Goal: Information Seeking & Learning: Learn about a topic

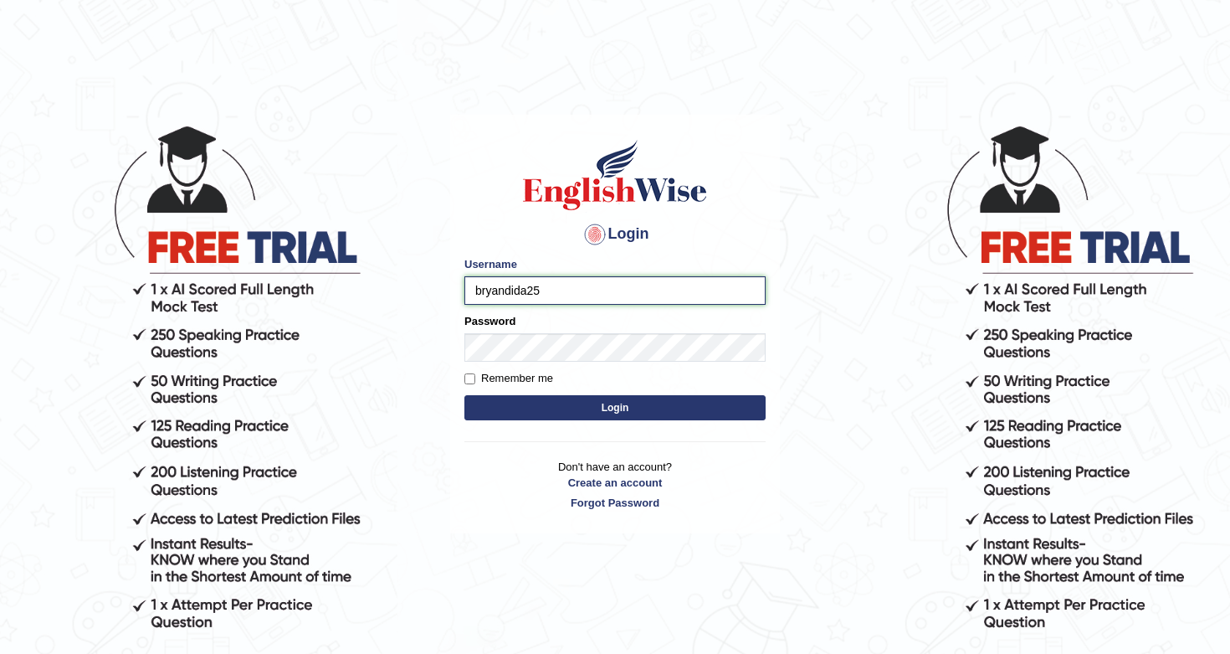
type input "bryandida25"
click at [474, 379] on label "Remember me" at bounding box center [508, 378] width 89 height 17
click at [474, 379] on input "Remember me" at bounding box center [469, 378] width 11 height 11
checkbox input "true"
click at [567, 408] on button "Login" at bounding box center [614, 407] width 301 height 25
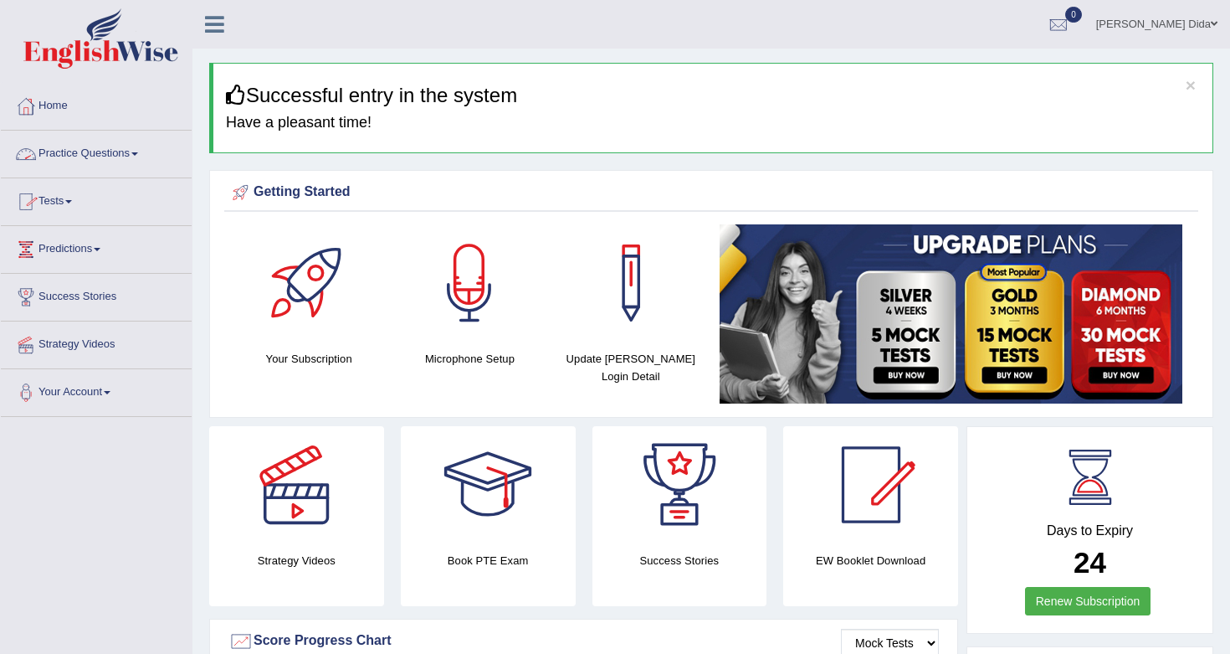
click at [141, 150] on link "Practice Questions" at bounding box center [96, 152] width 191 height 42
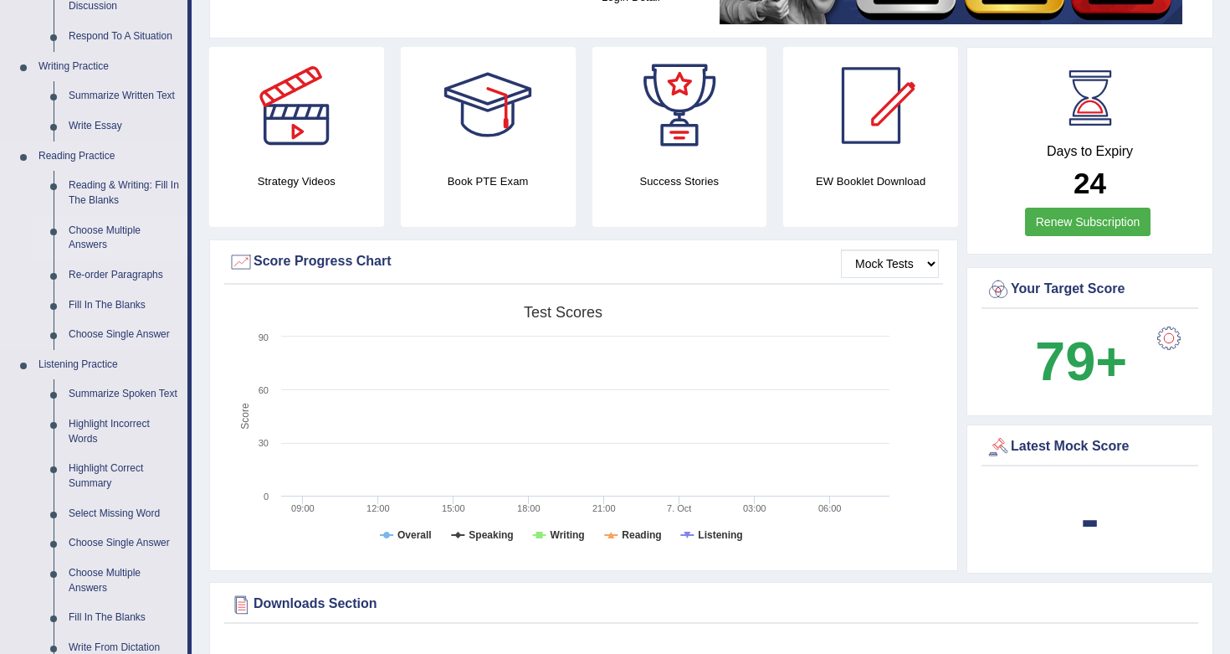
scroll to position [381, 0]
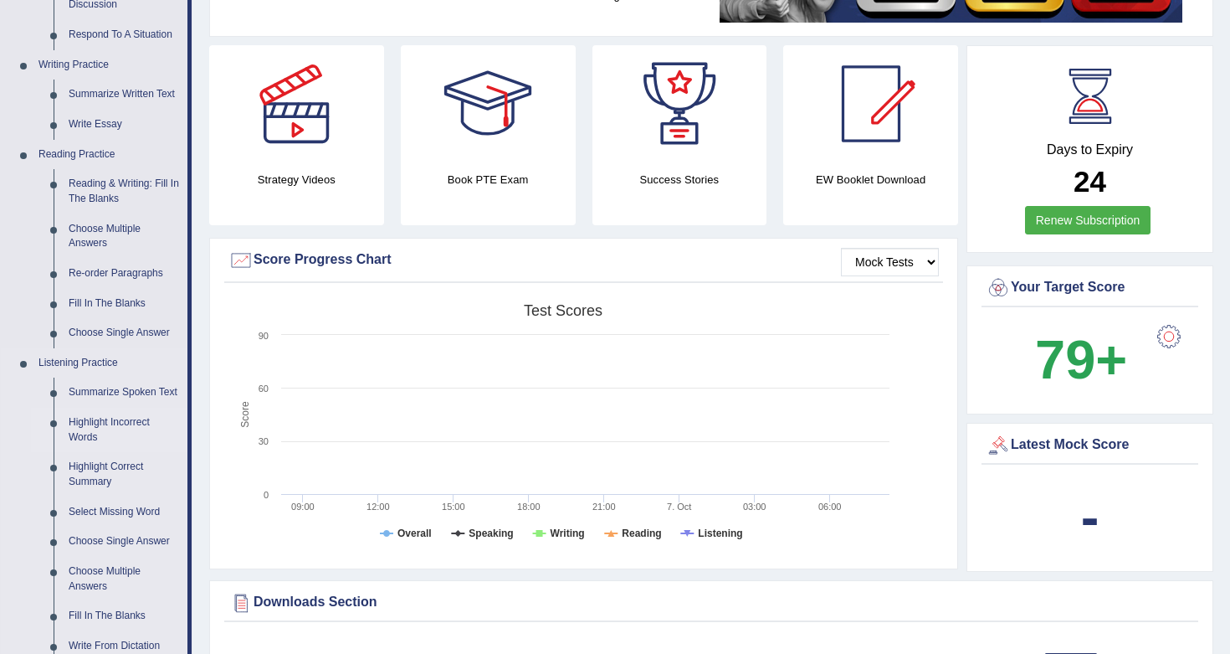
click at [100, 431] on link "Highlight Incorrect Words" at bounding box center [124, 430] width 126 height 44
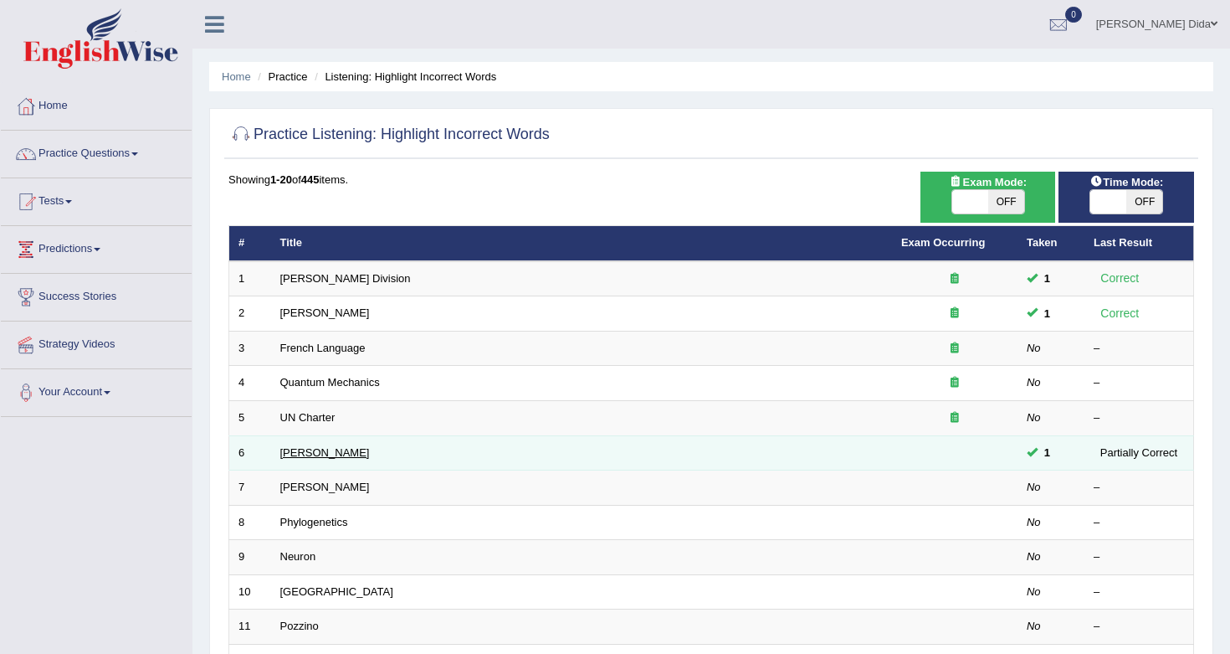
click at [300, 451] on link "Harold" at bounding box center [325, 452] width 90 height 13
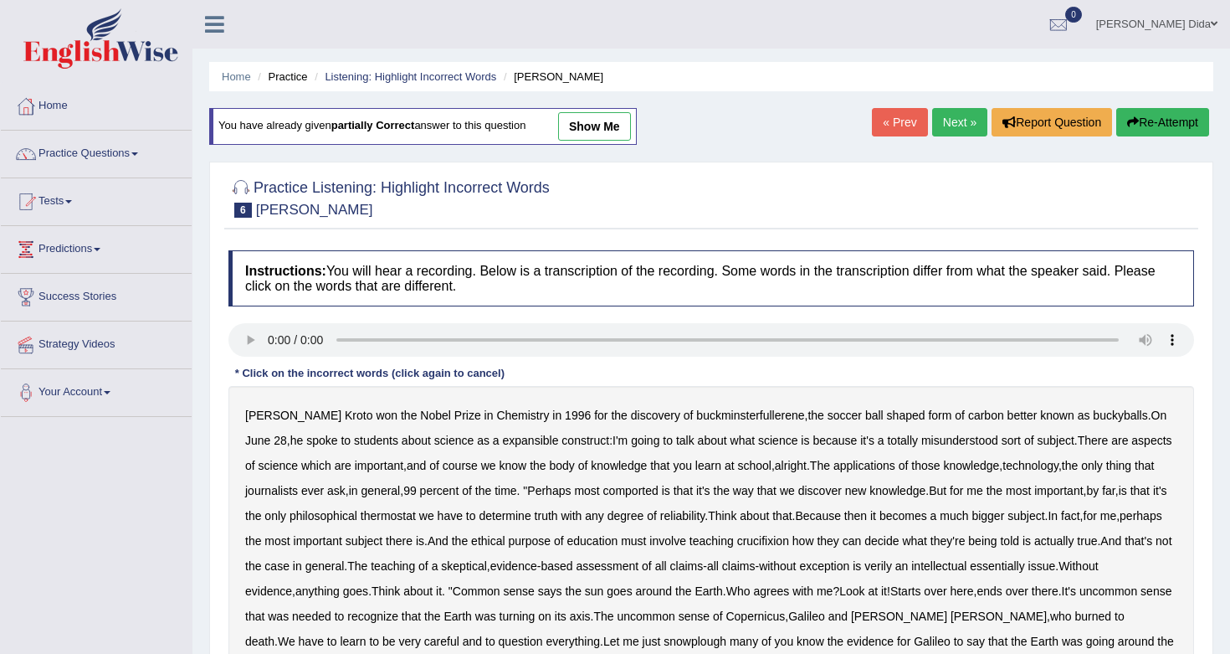
click at [607, 126] on link "show me" at bounding box center [594, 126] width 73 height 28
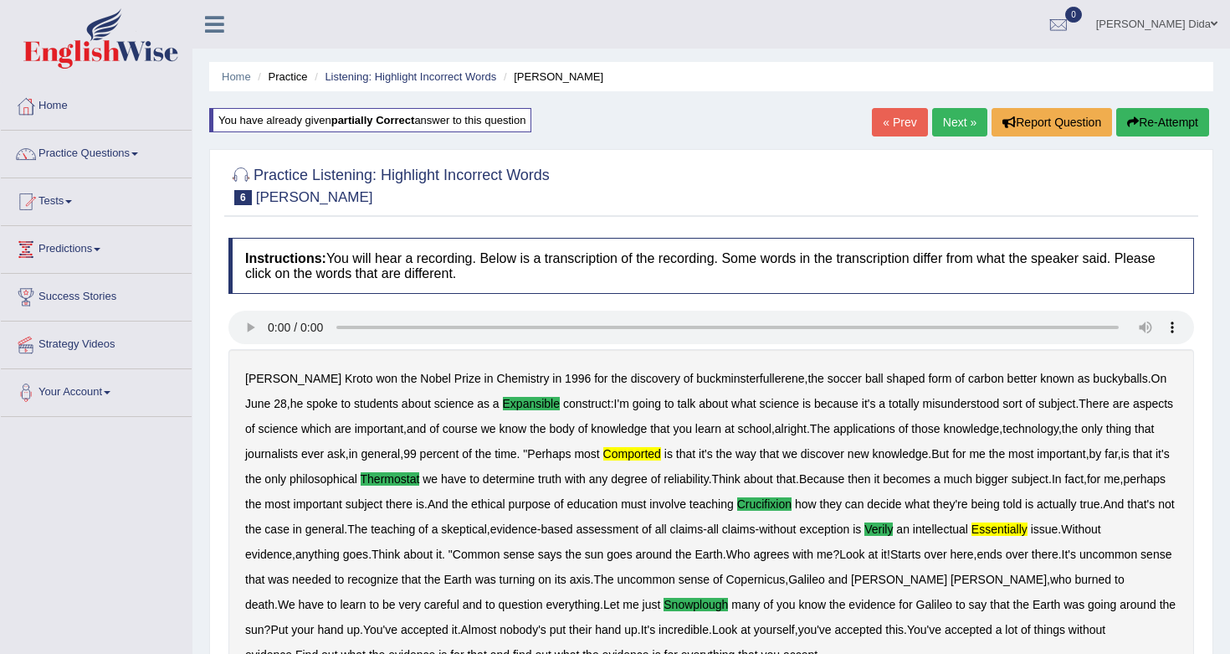
click at [877, 126] on link "« Prev" at bounding box center [899, 122] width 55 height 28
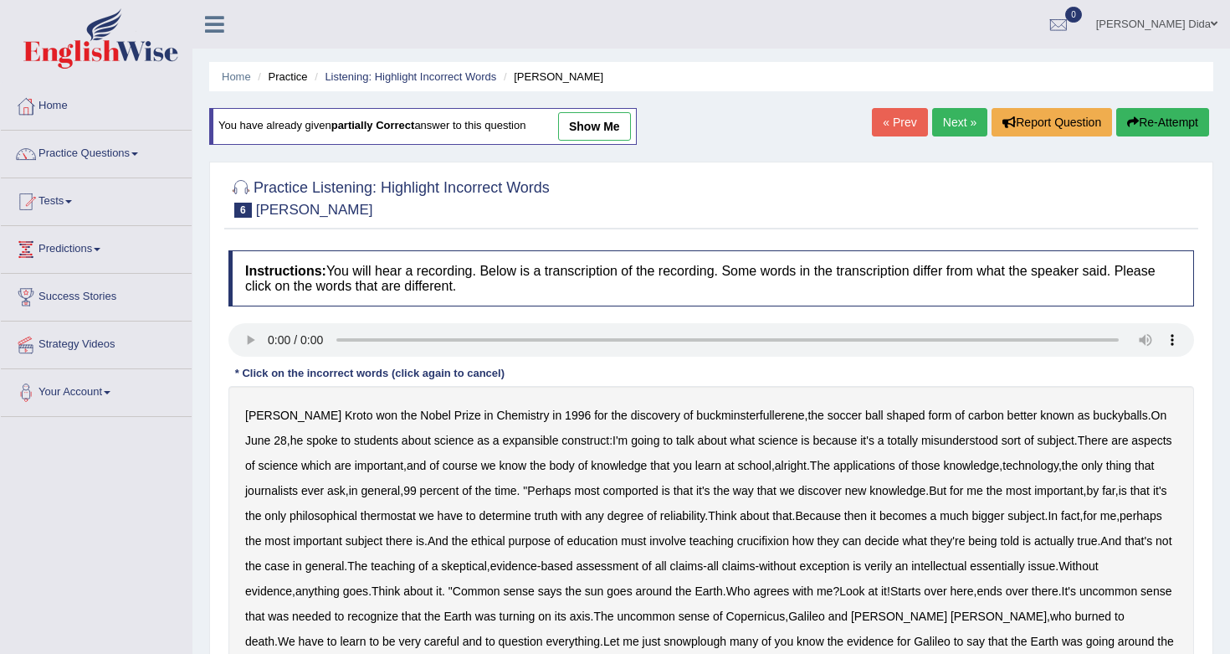
click at [145, 156] on link "Practice Questions" at bounding box center [96, 152] width 191 height 42
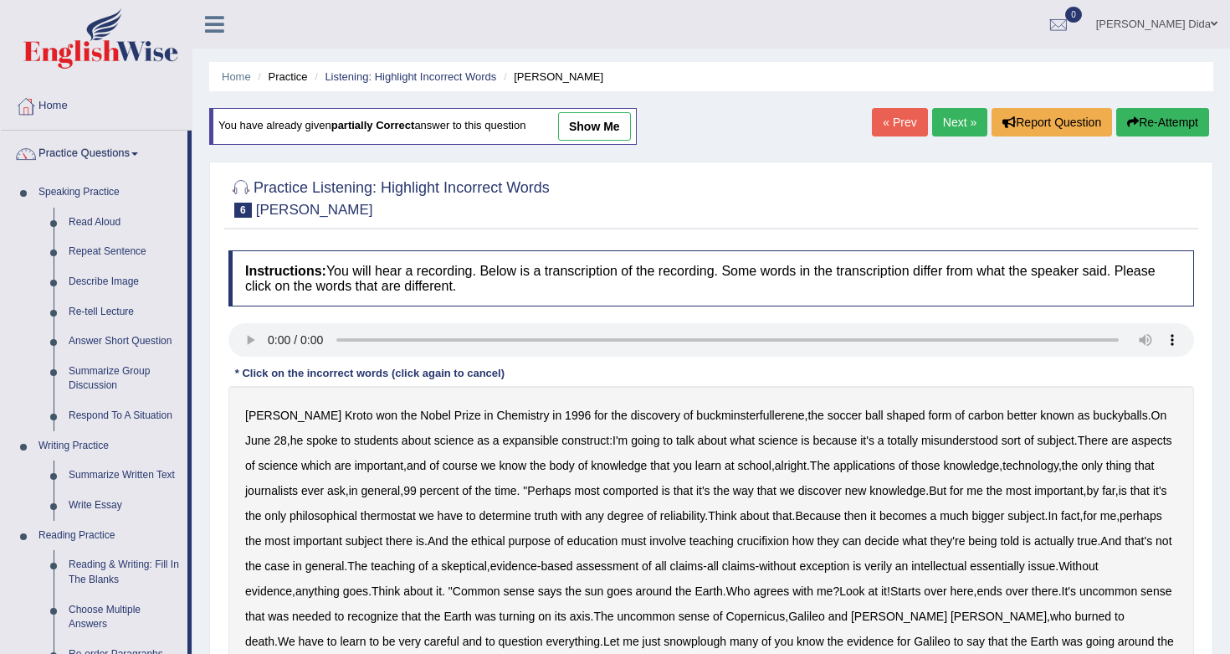
click at [191, 498] on li "Practice Questions Speaking Practice Read Aloud Repeat Sentence Describe Image …" at bounding box center [96, 601] width 191 height 941
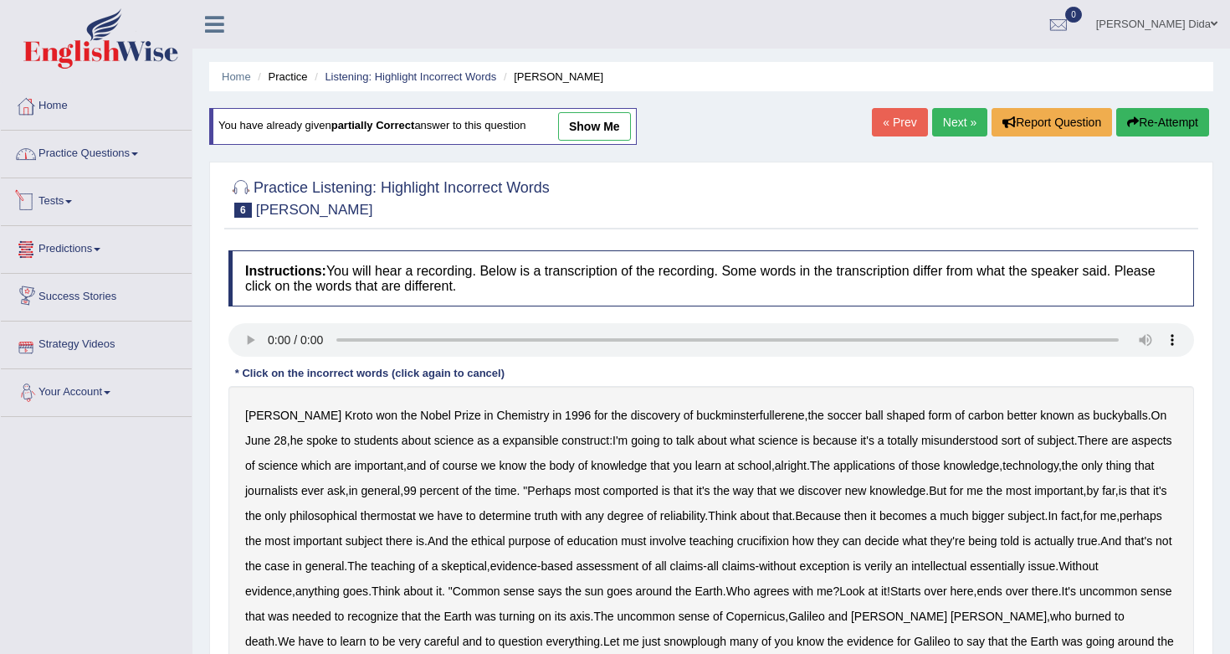
click at [132, 157] on link "Practice Questions" at bounding box center [96, 152] width 191 height 42
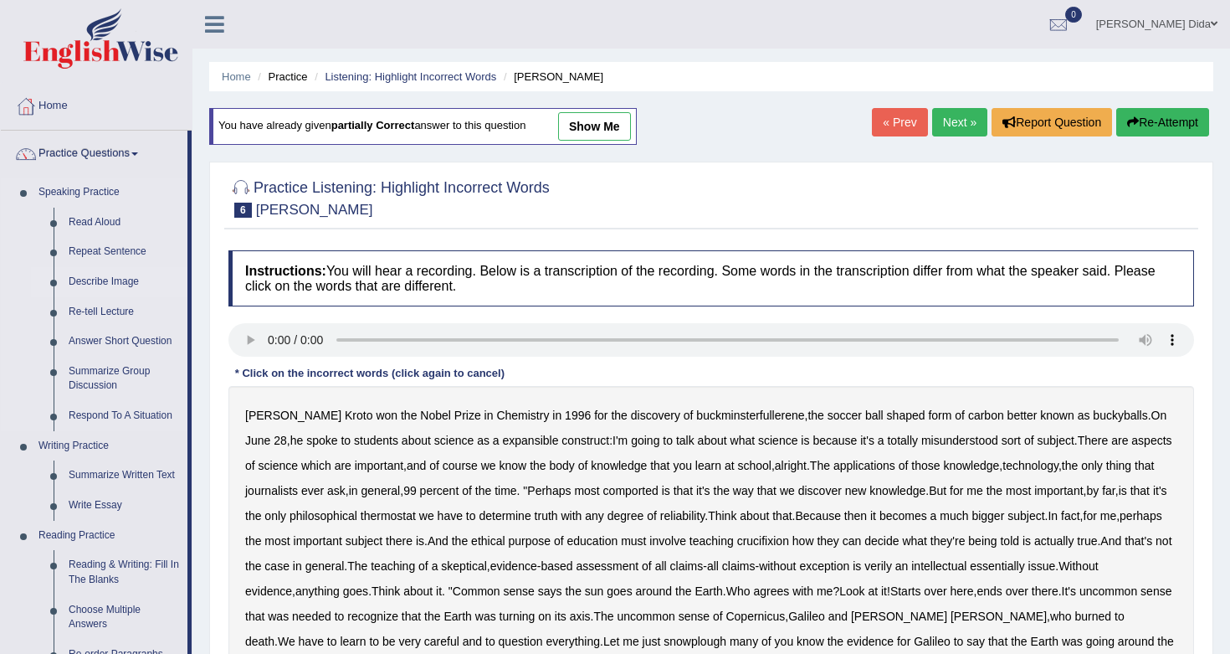
drag, startPoint x: 169, startPoint y: 320, endPoint x: 169, endPoint y: 294, distance: 26.8
click at [169, 294] on ul "Read Aloud Repeat Sentence Describe Image Re-tell Lecture Answer Short Question…" at bounding box center [109, 319] width 156 height 223
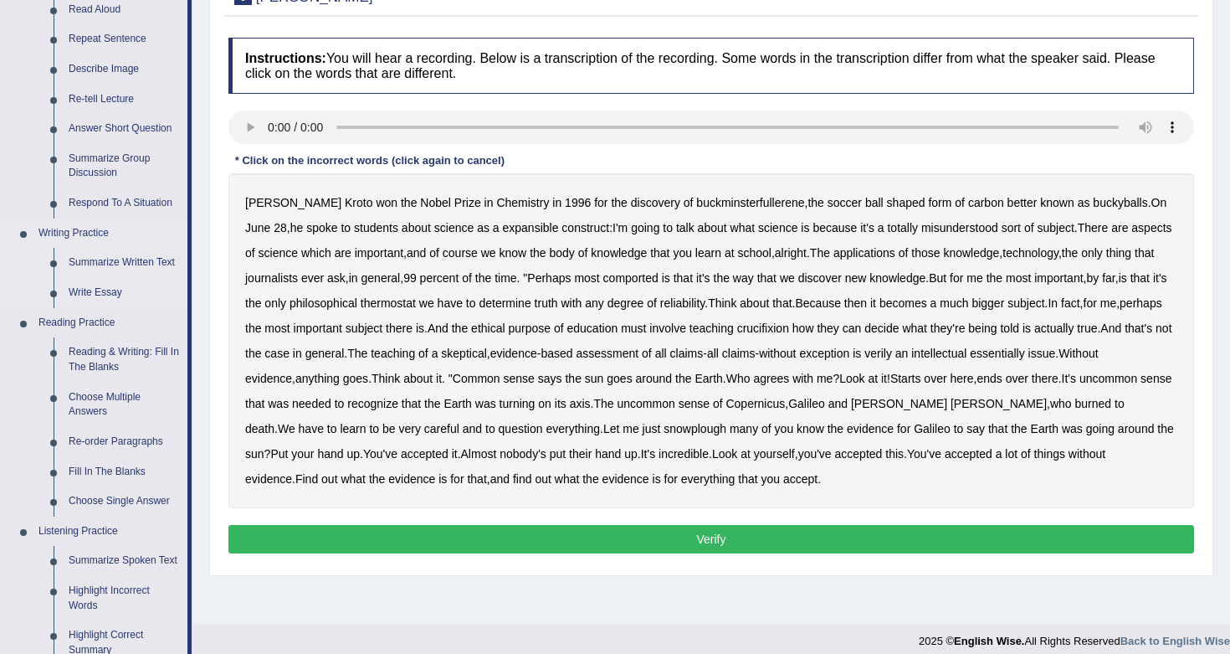
scroll to position [218, 0]
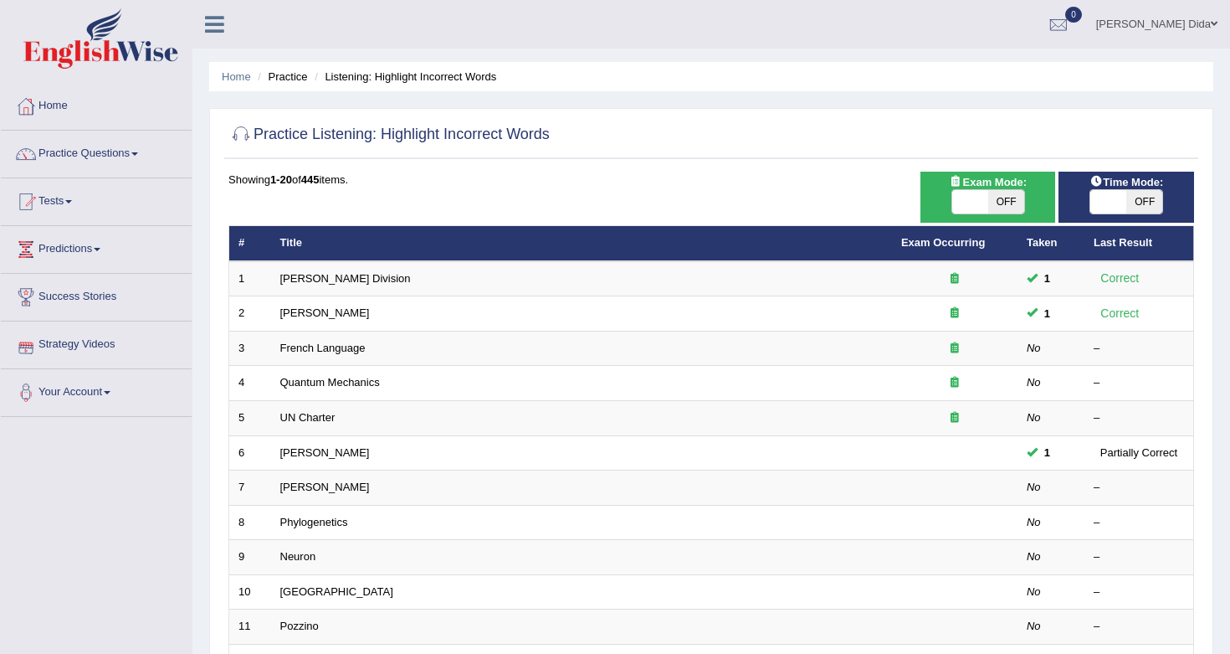
click at [81, 344] on link "Strategy Videos" at bounding box center [96, 342] width 191 height 42
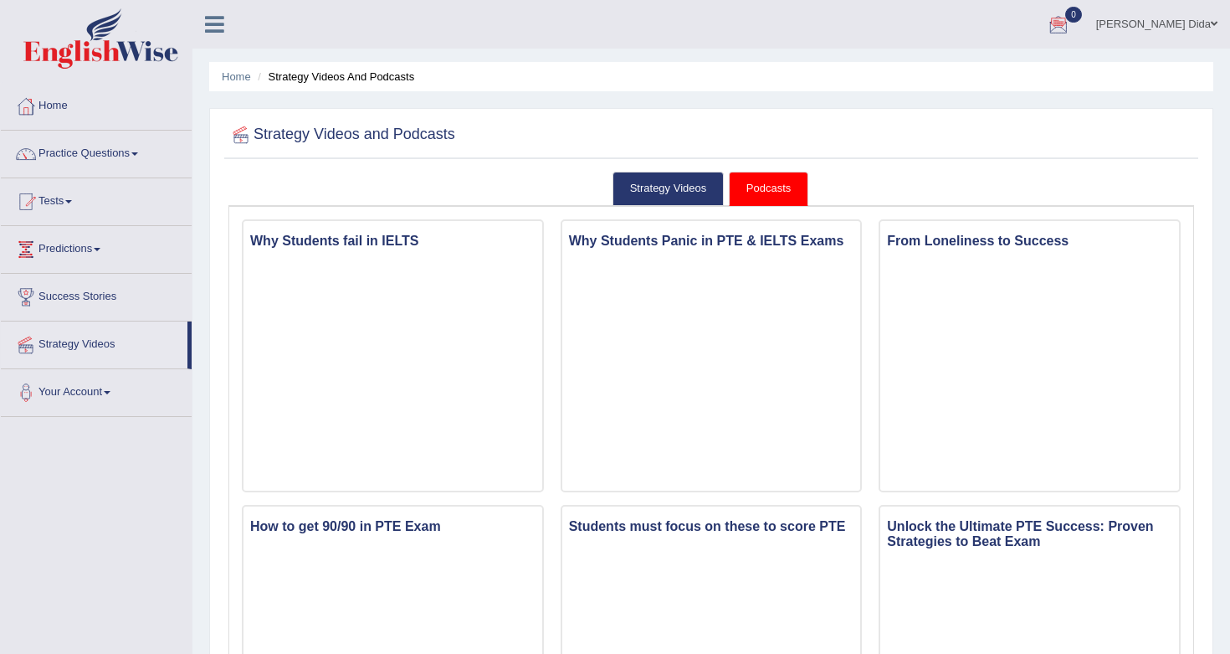
drag, startPoint x: 1223, startPoint y: 154, endPoint x: 1026, endPoint y: 118, distance: 199.9
click at [1026, 118] on div at bounding box center [711, 135] width 966 height 34
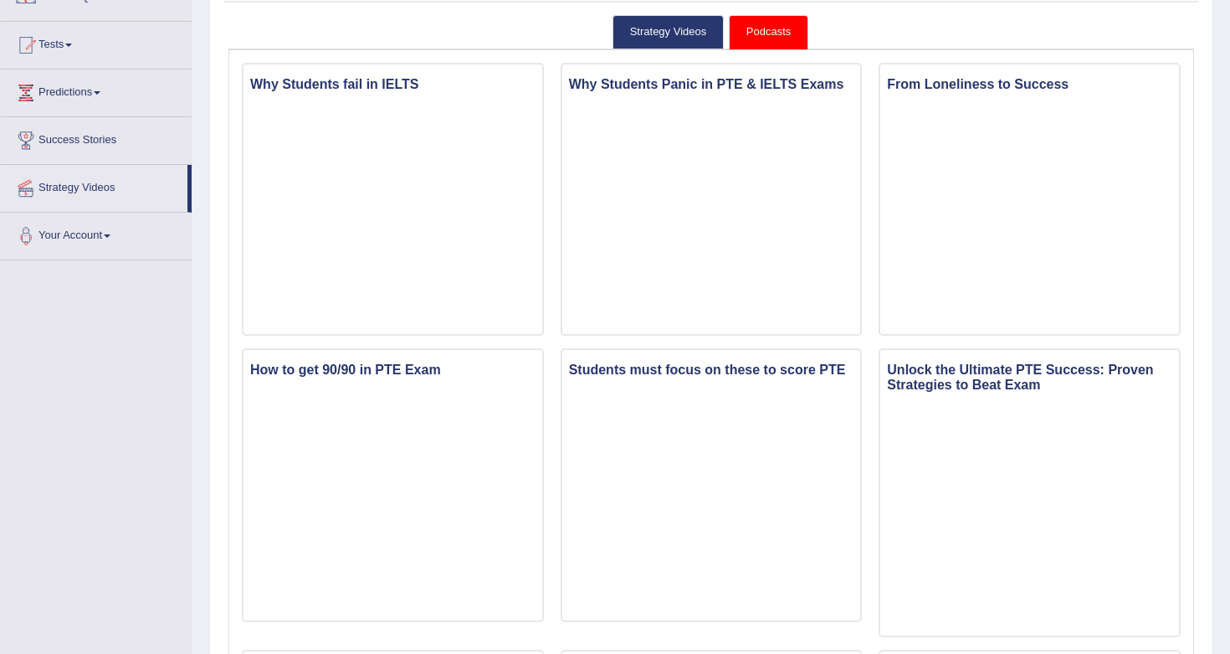
scroll to position [167, 0]
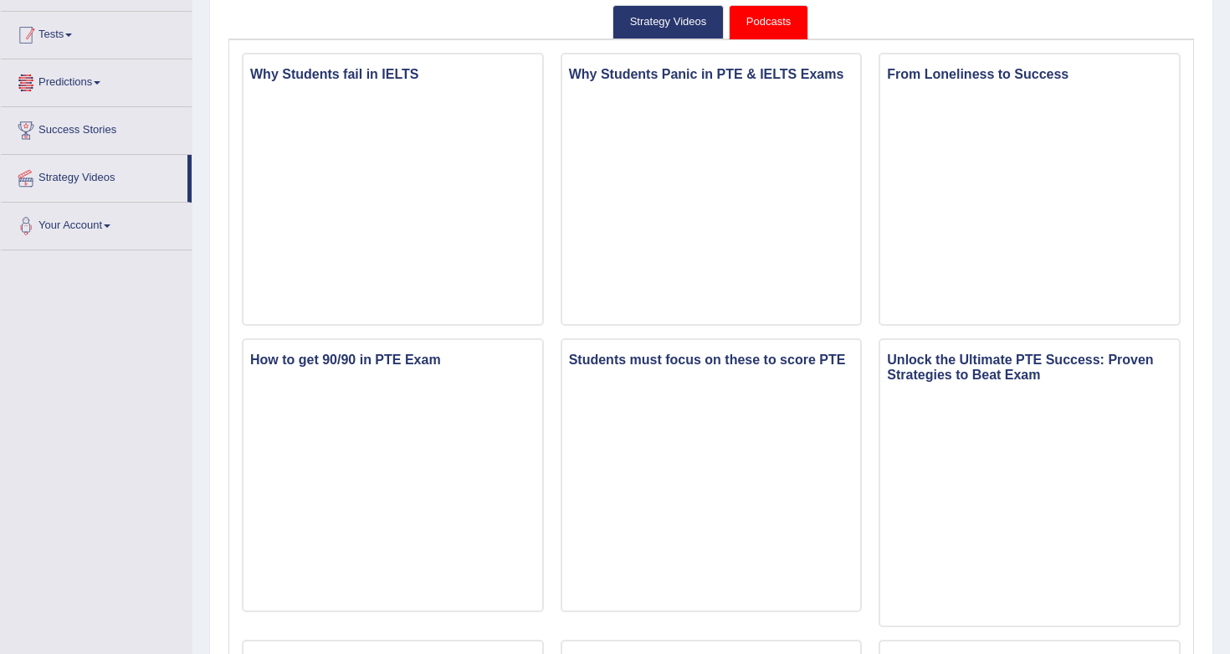
click at [126, 34] on link "Tests" at bounding box center [96, 33] width 191 height 42
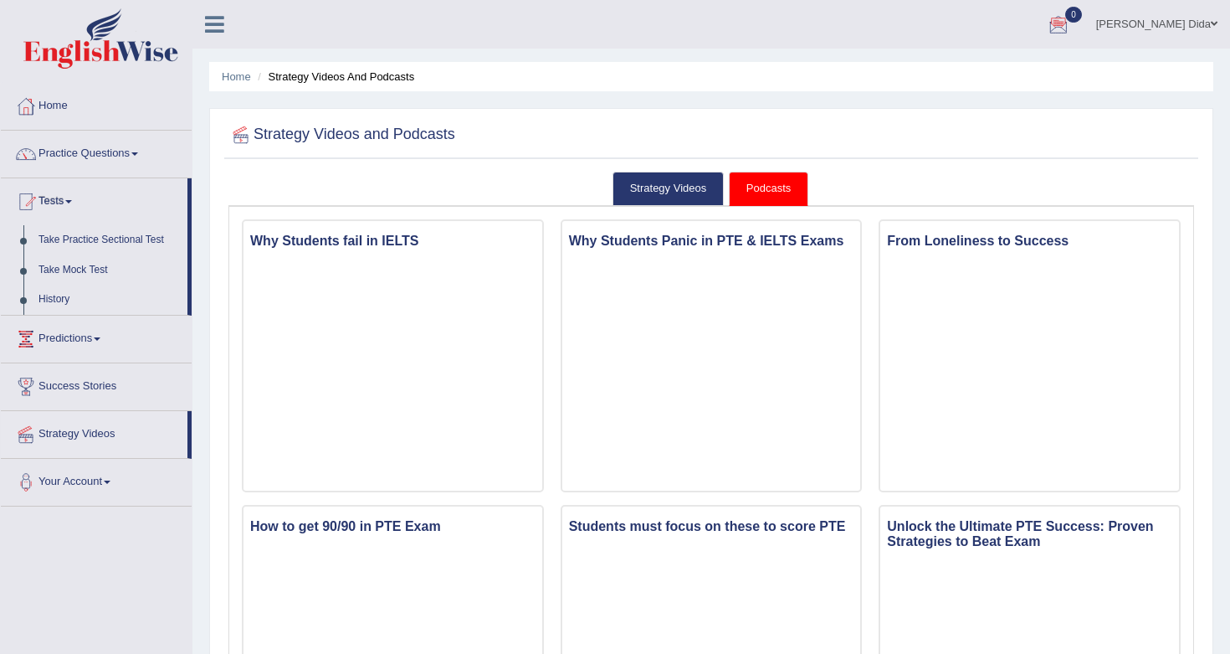
scroll to position [-10, 0]
click at [146, 250] on link "Take Practice Sectional Test" at bounding box center [109, 240] width 156 height 30
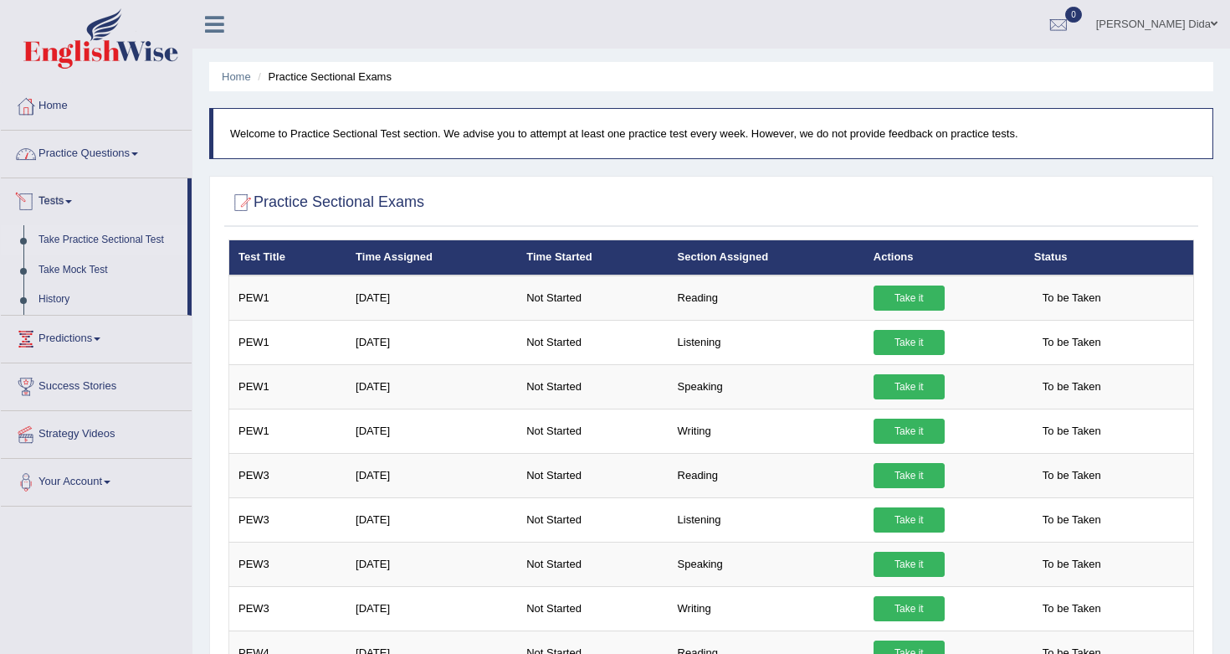
click at [138, 157] on link "Practice Questions" at bounding box center [96, 152] width 191 height 42
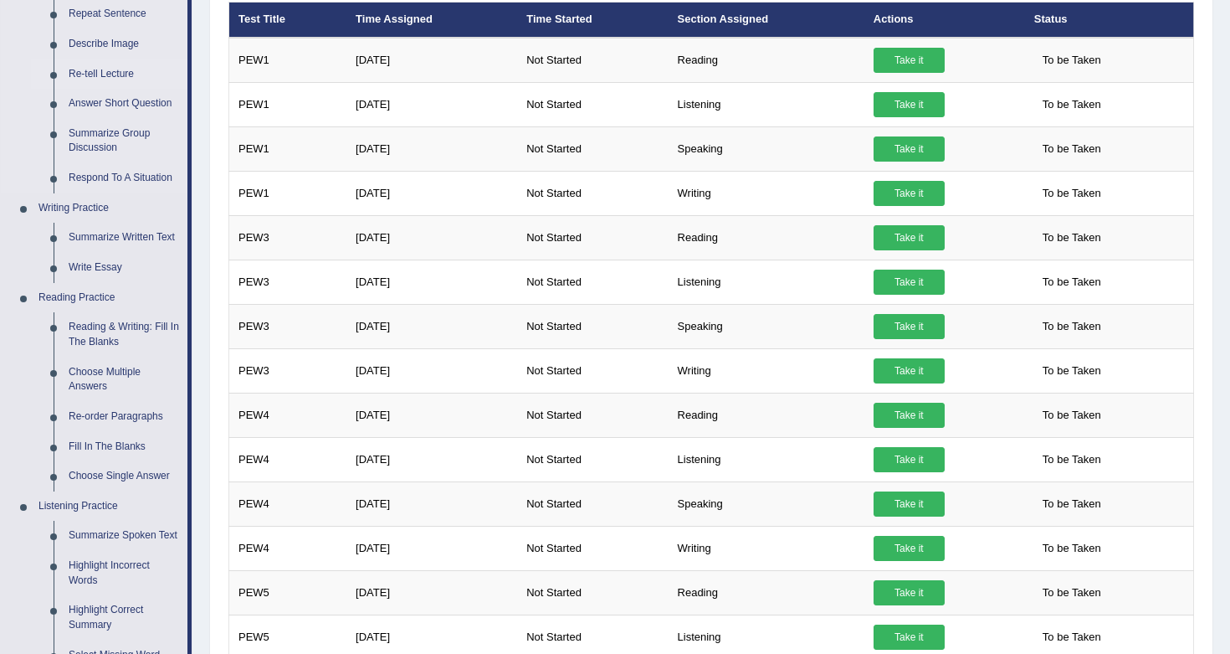
scroll to position [253, 0]
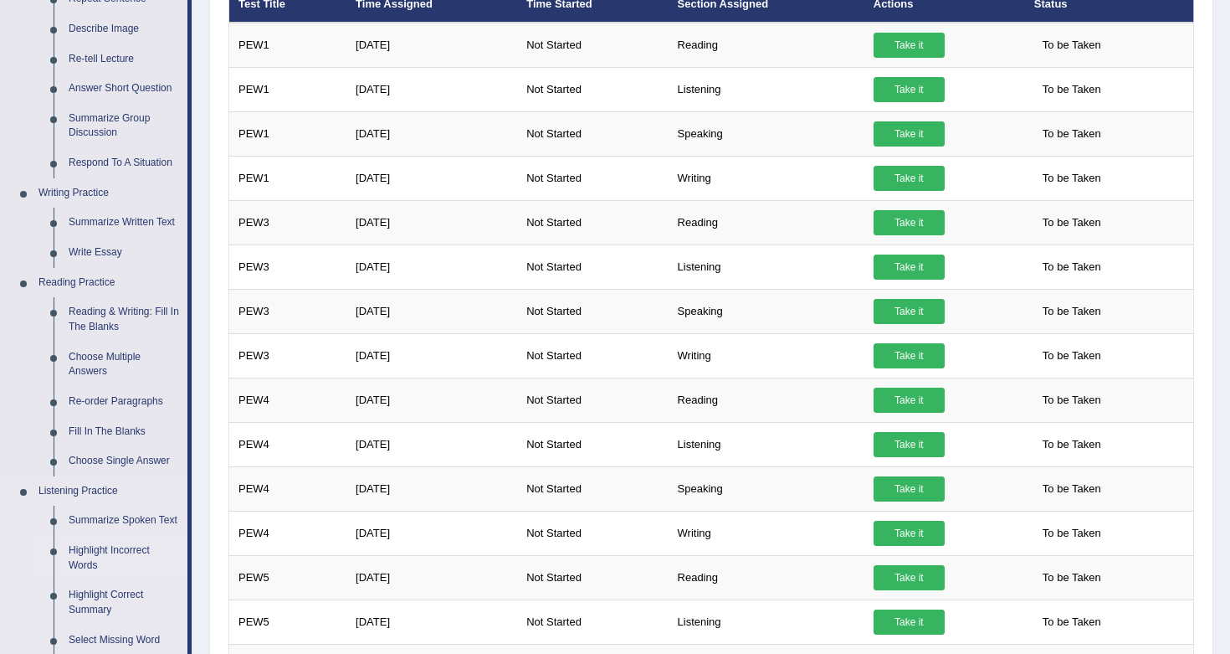
click at [136, 556] on link "Highlight Incorrect Words" at bounding box center [124, 558] width 126 height 44
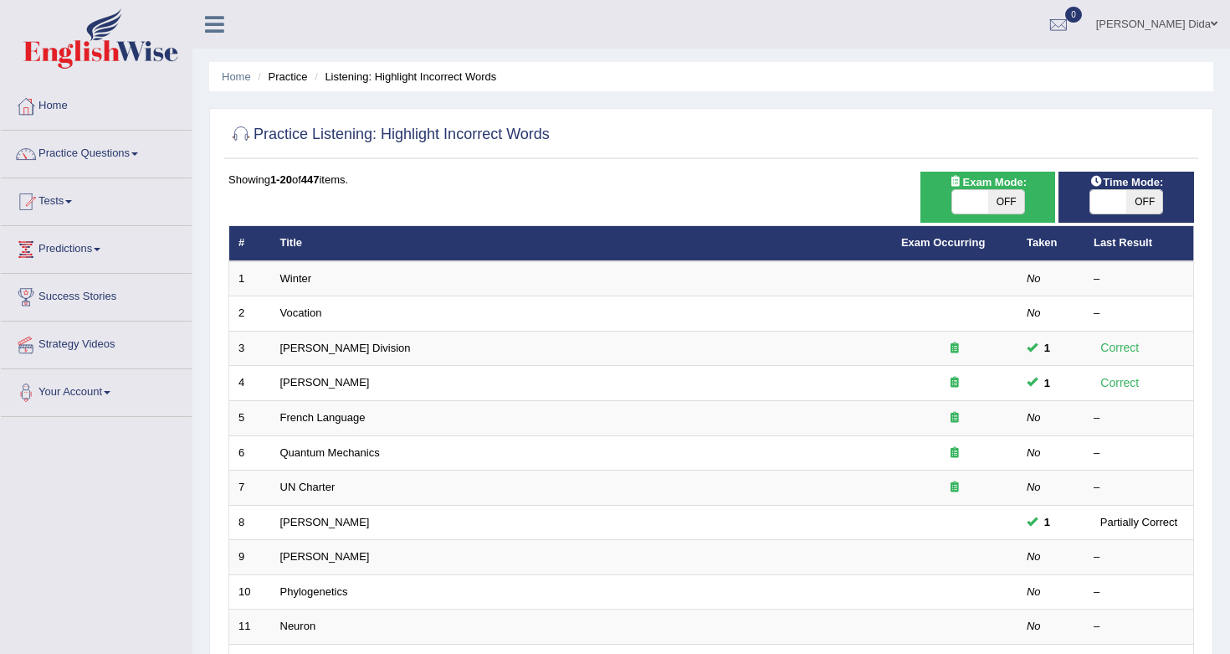
click at [95, 351] on link "Strategy Videos" at bounding box center [96, 342] width 191 height 42
